Goal: Find specific page/section: Find specific page/section

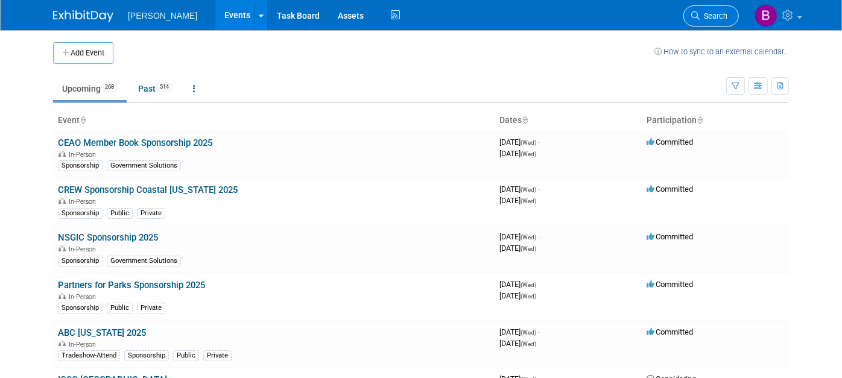
click at [722, 15] on span "Search" at bounding box center [713, 15] width 28 height 9
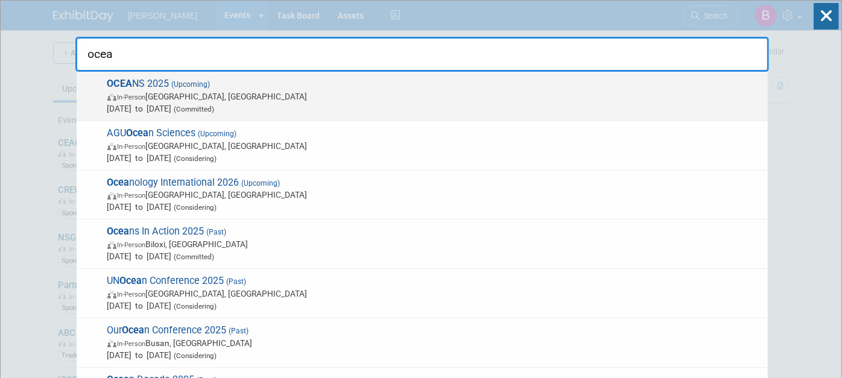
type input "ocea"
click at [658, 87] on span "OCEA NS 2025 (Upcoming) In-Person [GEOGRAPHIC_DATA], [GEOGRAPHIC_DATA] [DATE] t…" at bounding box center [433, 96] width 658 height 37
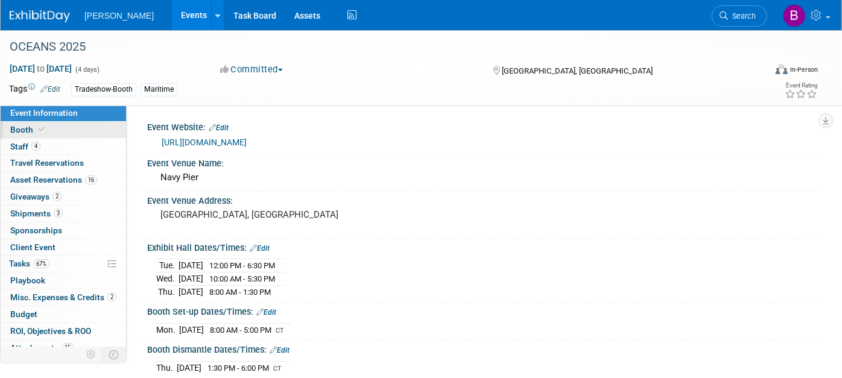
click at [75, 127] on link "Booth" at bounding box center [63, 130] width 125 height 16
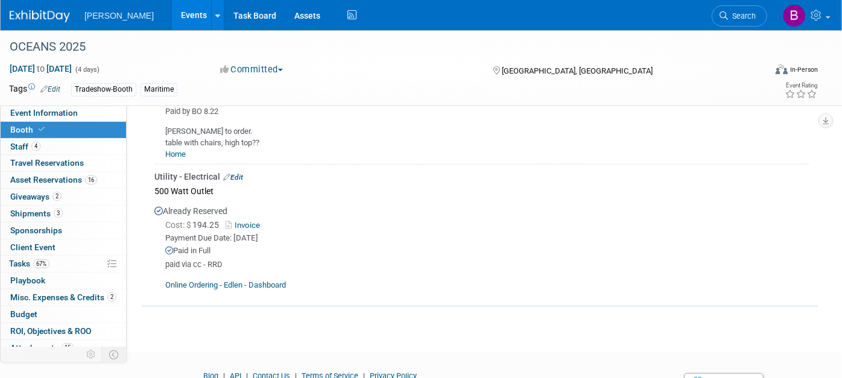
scroll to position [626, 0]
